Goal: Task Accomplishment & Management: Manage account settings

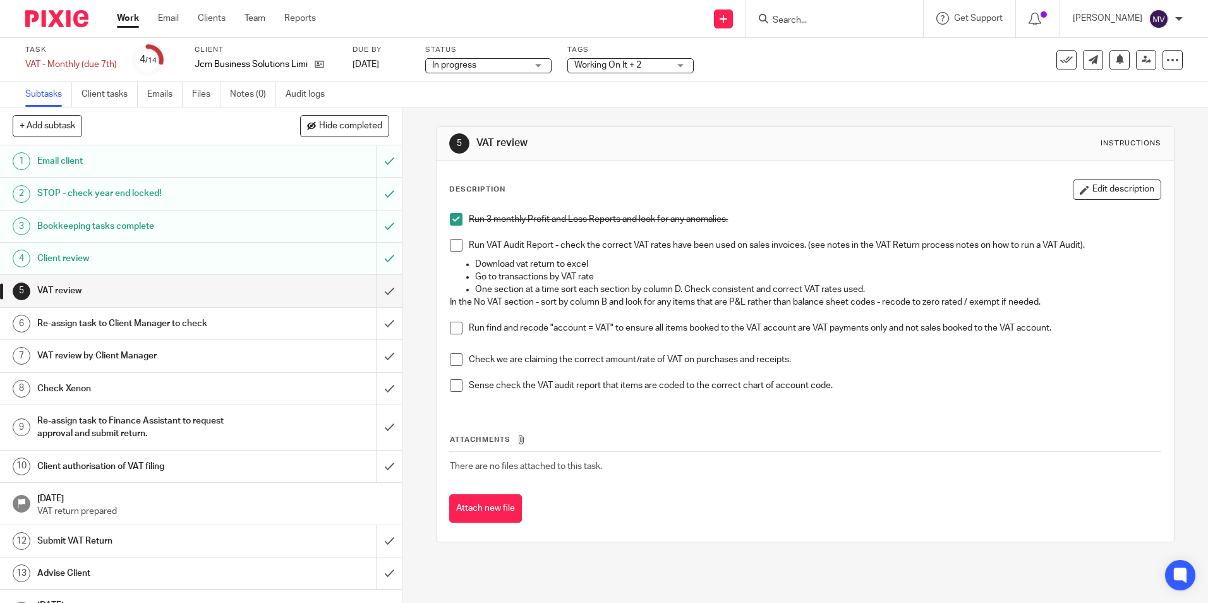
click at [450, 244] on span at bounding box center [456, 245] width 13 height 13
click at [450, 325] on span at bounding box center [456, 328] width 13 height 13
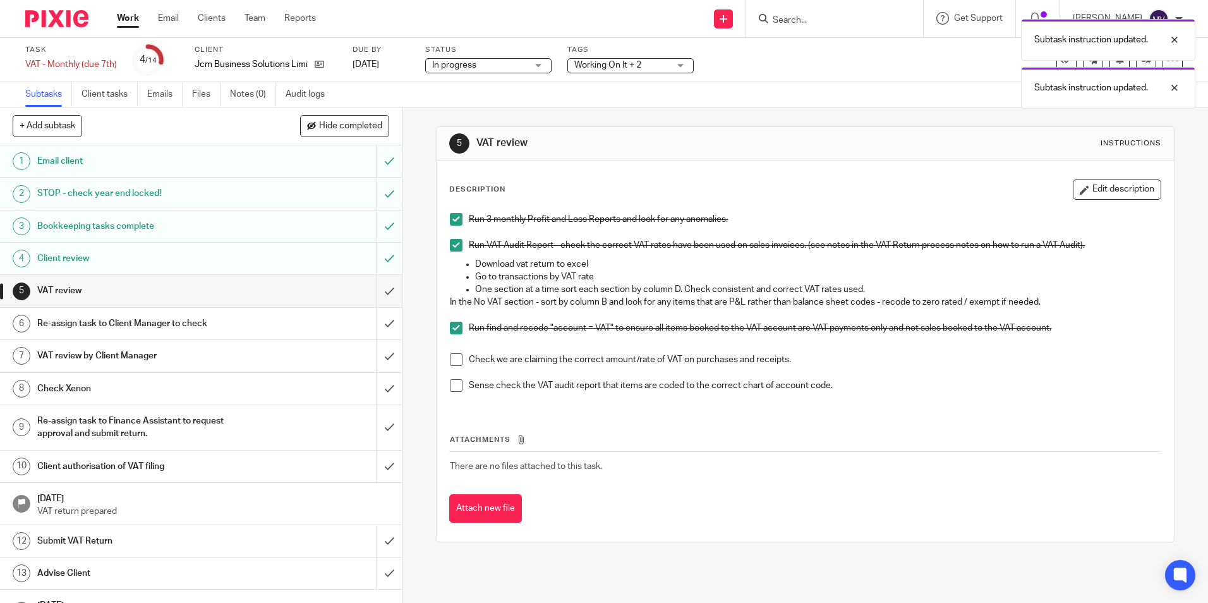
drag, startPoint x: 452, startPoint y: 358, endPoint x: 456, endPoint y: 377, distance: 19.5
click at [452, 347] on span at bounding box center [456, 359] width 13 height 13
click at [452, 347] on span at bounding box center [456, 385] width 13 height 13
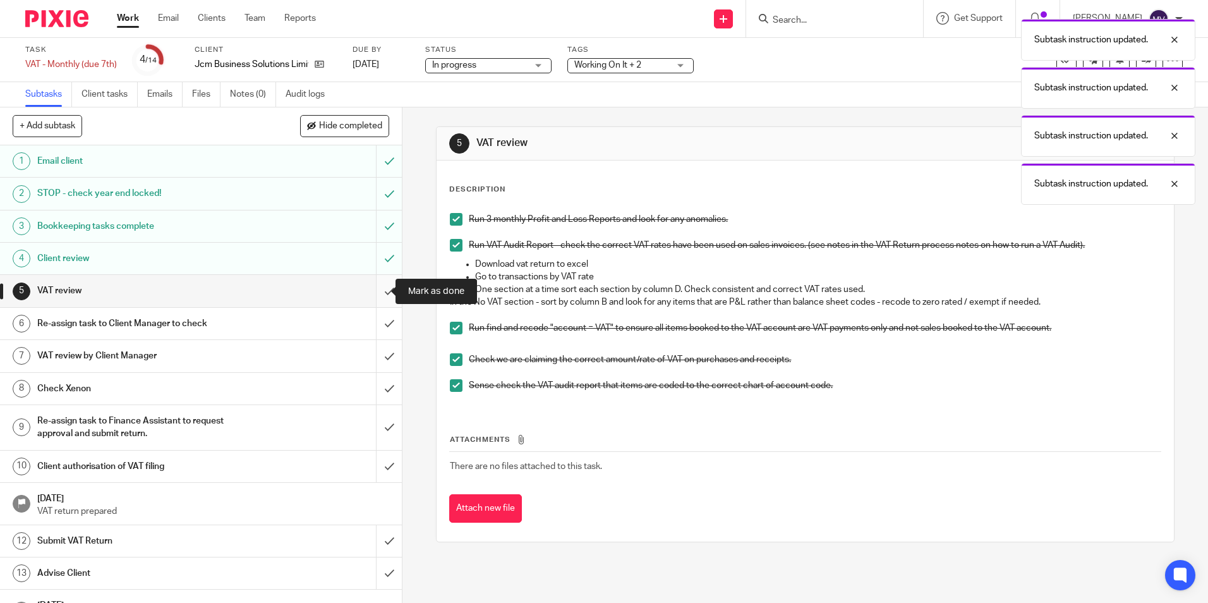
click at [370, 287] on input "submit" at bounding box center [201, 291] width 402 height 32
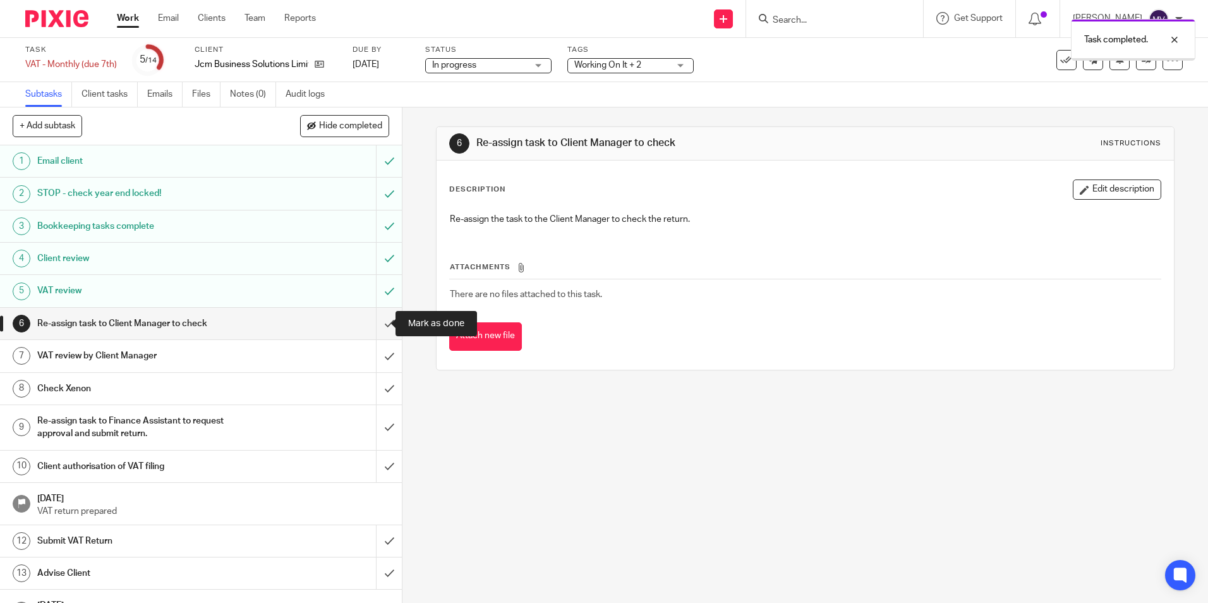
click at [376, 320] on input "submit" at bounding box center [201, 324] width 402 height 32
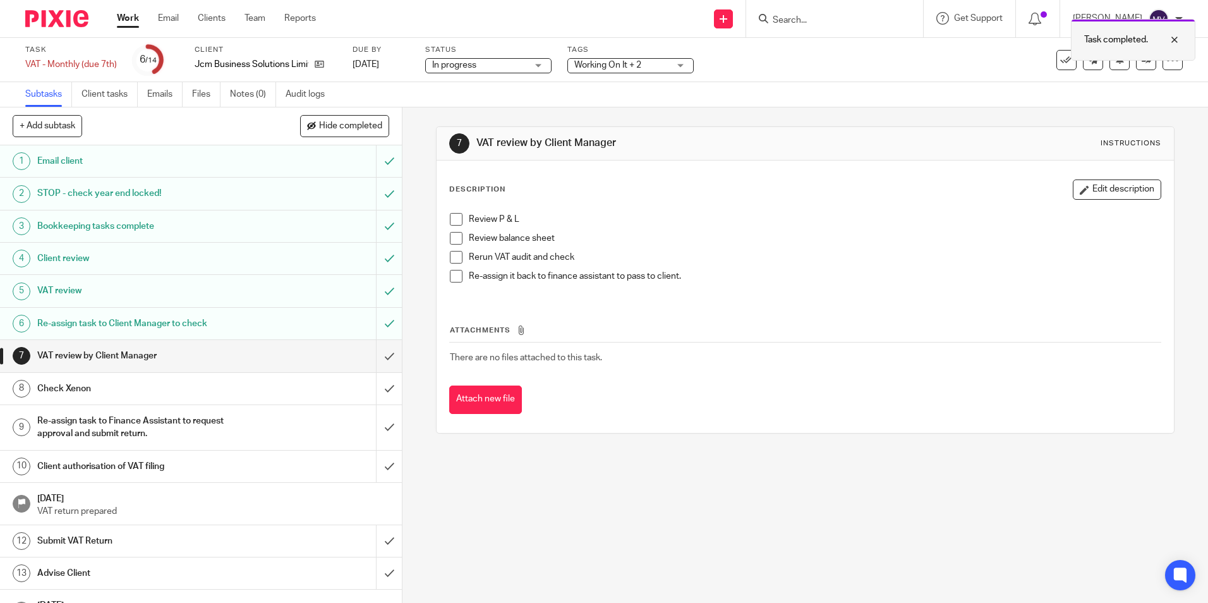
click at [1136, 56] on div "Task completed." at bounding box center [1133, 40] width 124 height 42
click at [1141, 56] on icon at bounding box center [1145, 59] width 9 height 9
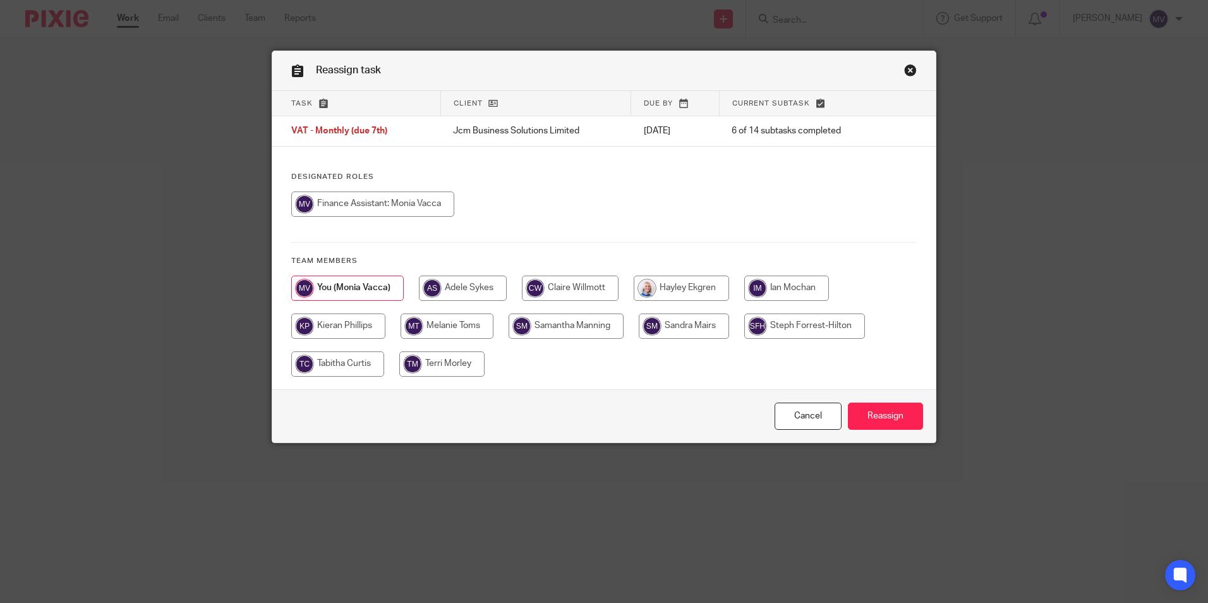
click at [581, 289] on input "radio" at bounding box center [570, 287] width 97 height 25
radio input "true"
click at [891, 416] on input "Reassign" at bounding box center [885, 415] width 75 height 27
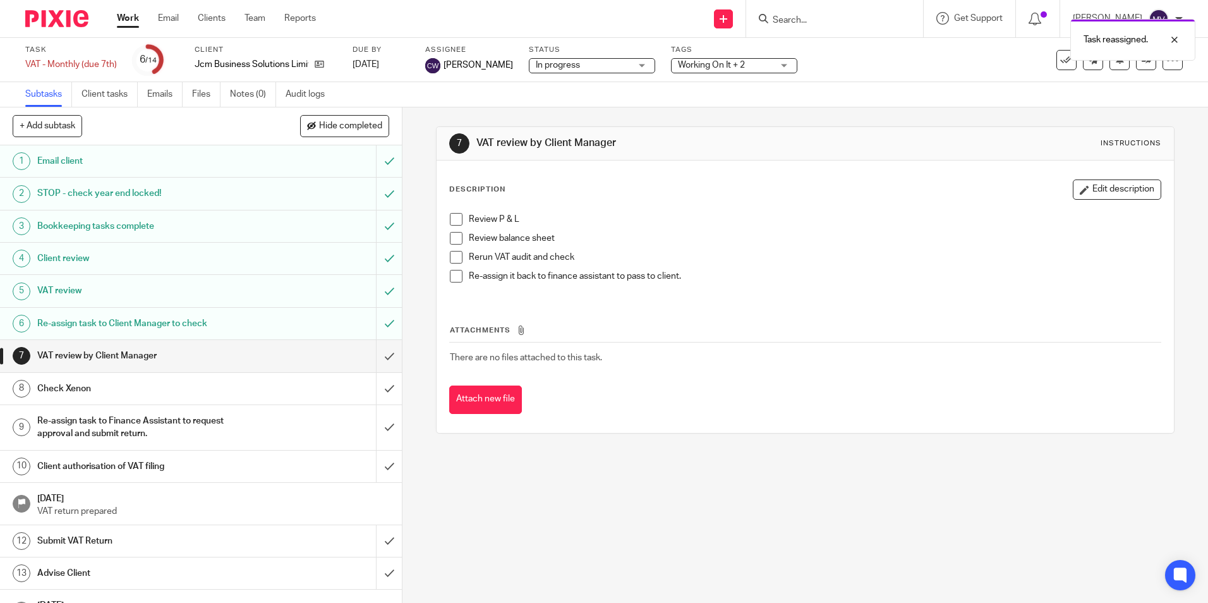
click at [133, 18] on link "Work" at bounding box center [128, 18] width 22 height 13
